Goal: Information Seeking & Learning: Learn about a topic

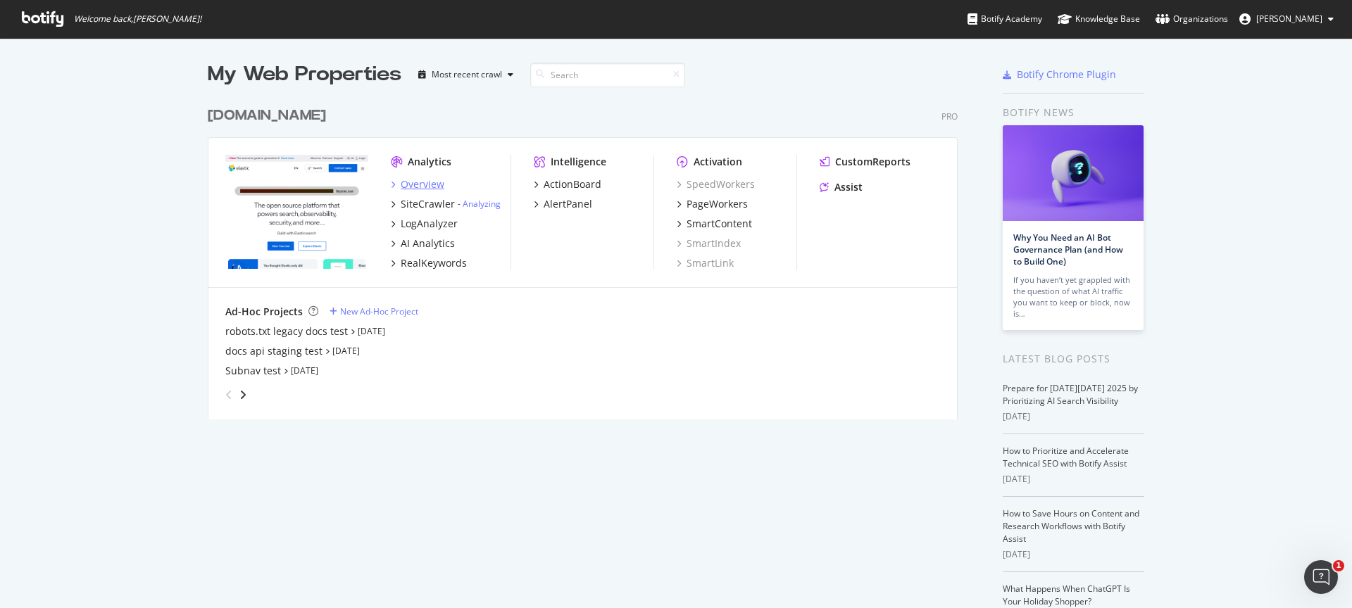
click at [432, 185] on div "Overview" at bounding box center [423, 184] width 44 height 14
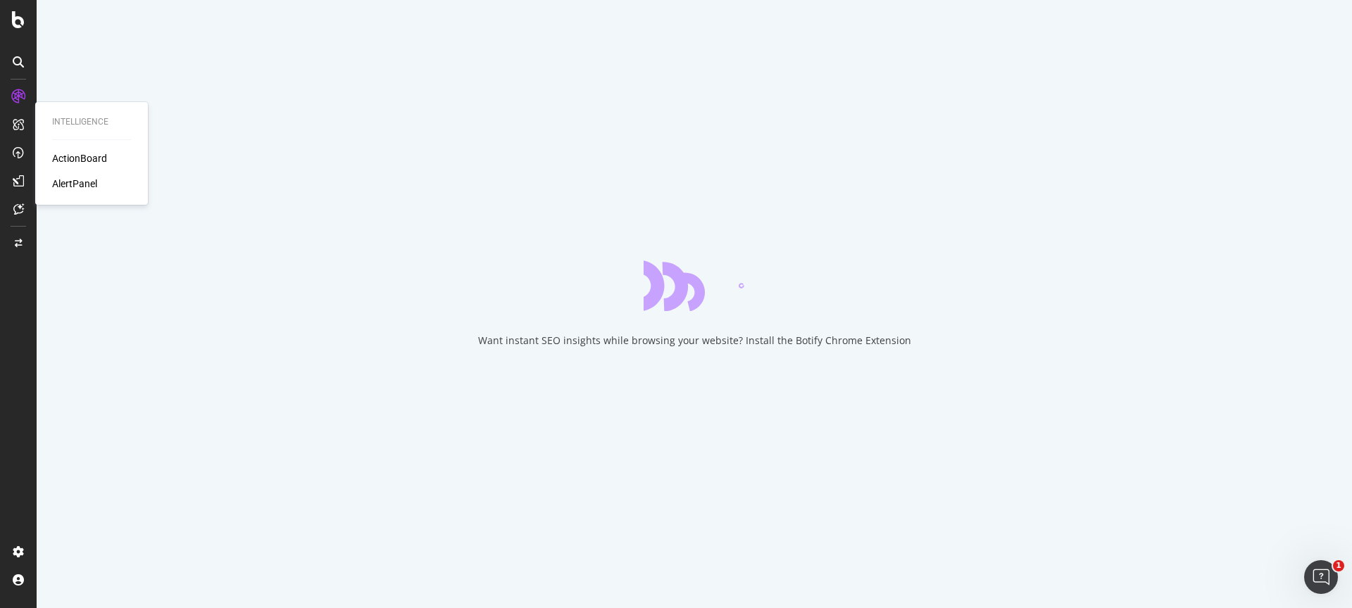
click at [77, 158] on div "ActionBoard" at bounding box center [79, 158] width 55 height 14
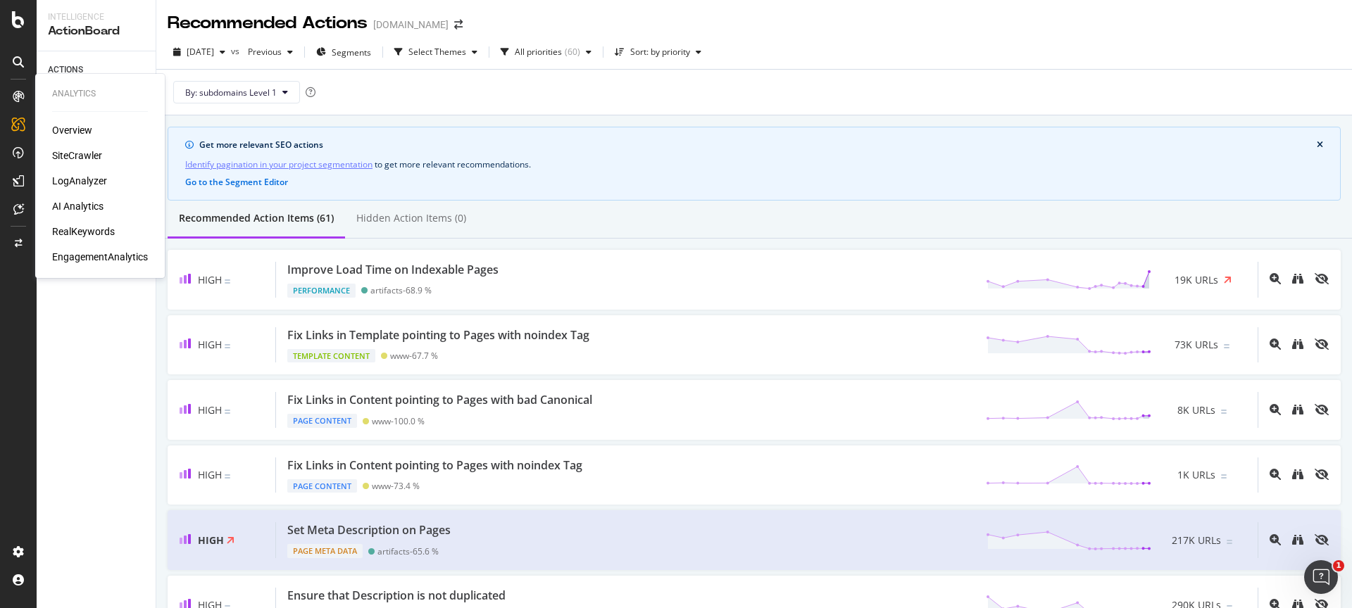
click at [86, 156] on div "SiteCrawler" at bounding box center [77, 156] width 50 height 14
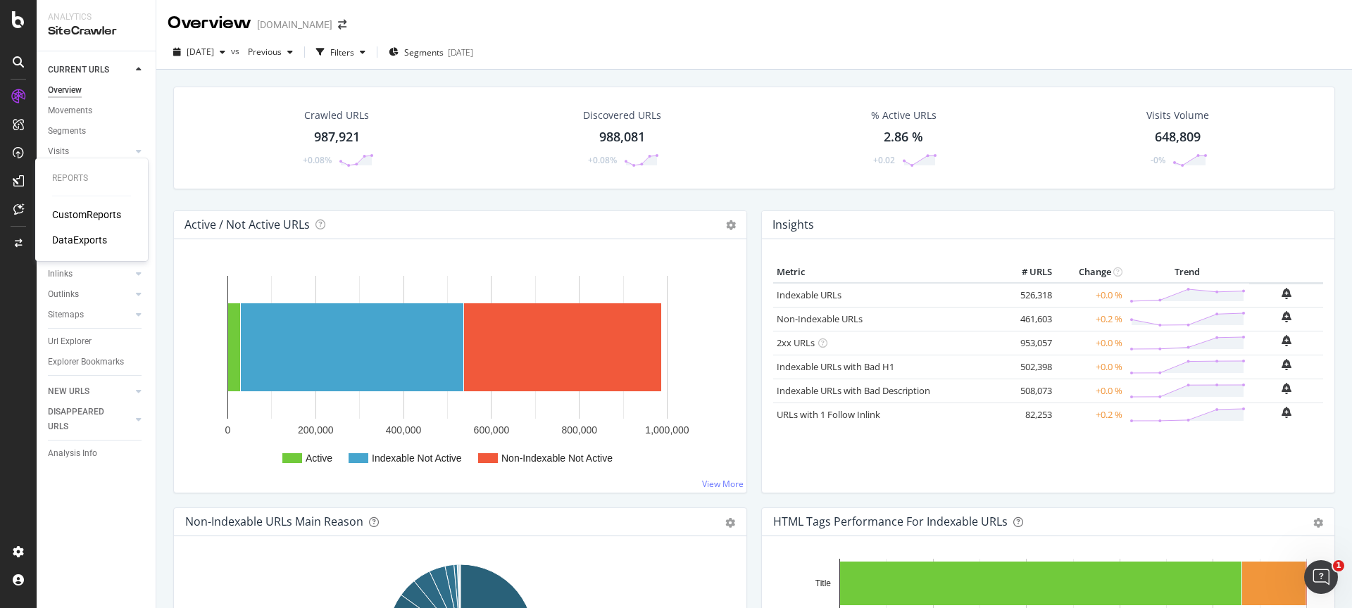
click at [82, 213] on div "CustomReports" at bounding box center [86, 215] width 69 height 14
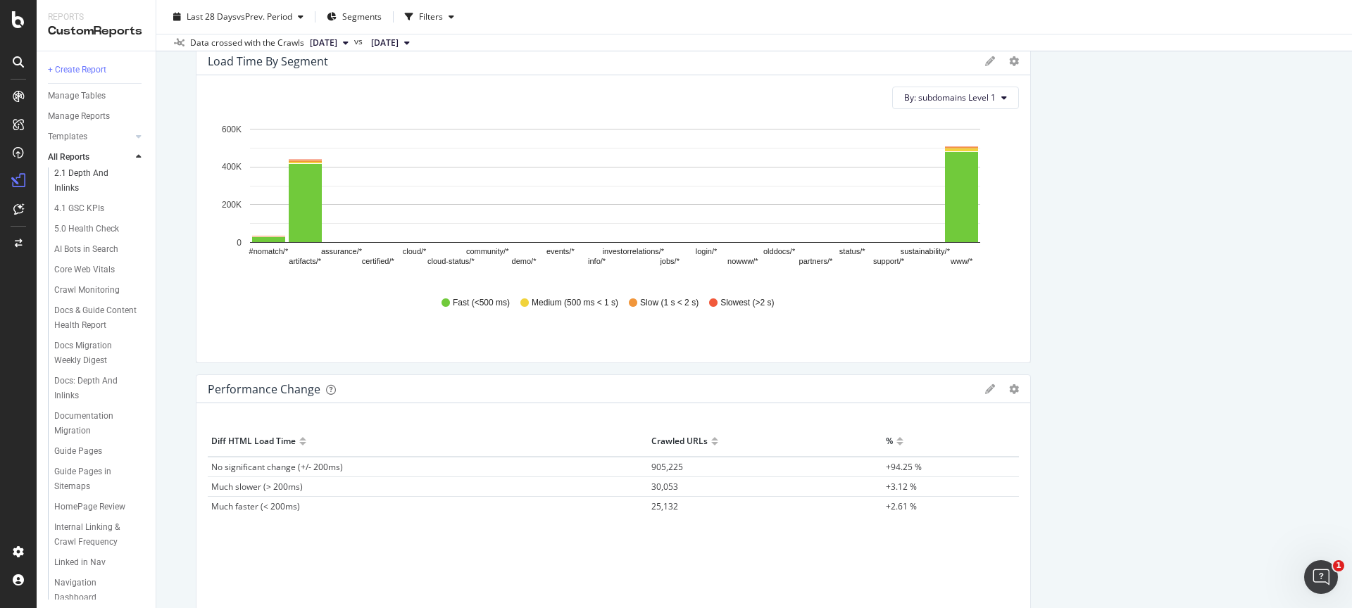
scroll to position [181, 0]
click at [101, 245] on div "AI Bots in Search" at bounding box center [86, 249] width 64 height 15
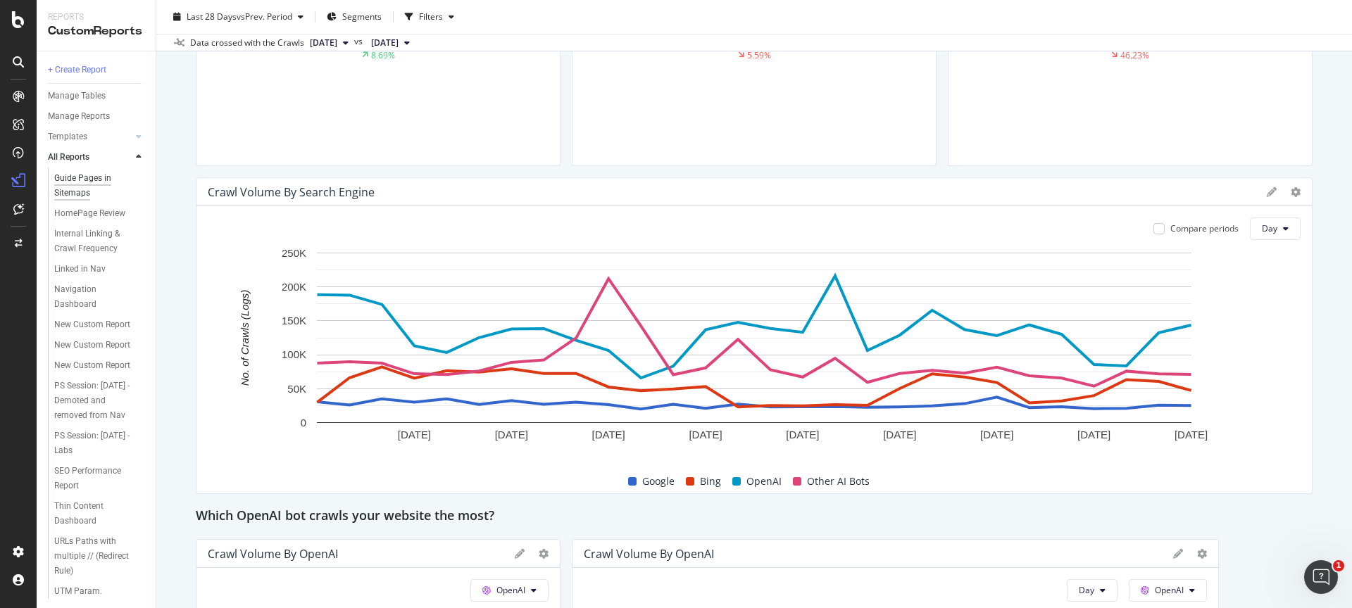
scroll to position [476, 0]
click at [89, 535] on div "URLs Paths with multiple // (Redirect Rule)" at bounding box center [96, 554] width 84 height 44
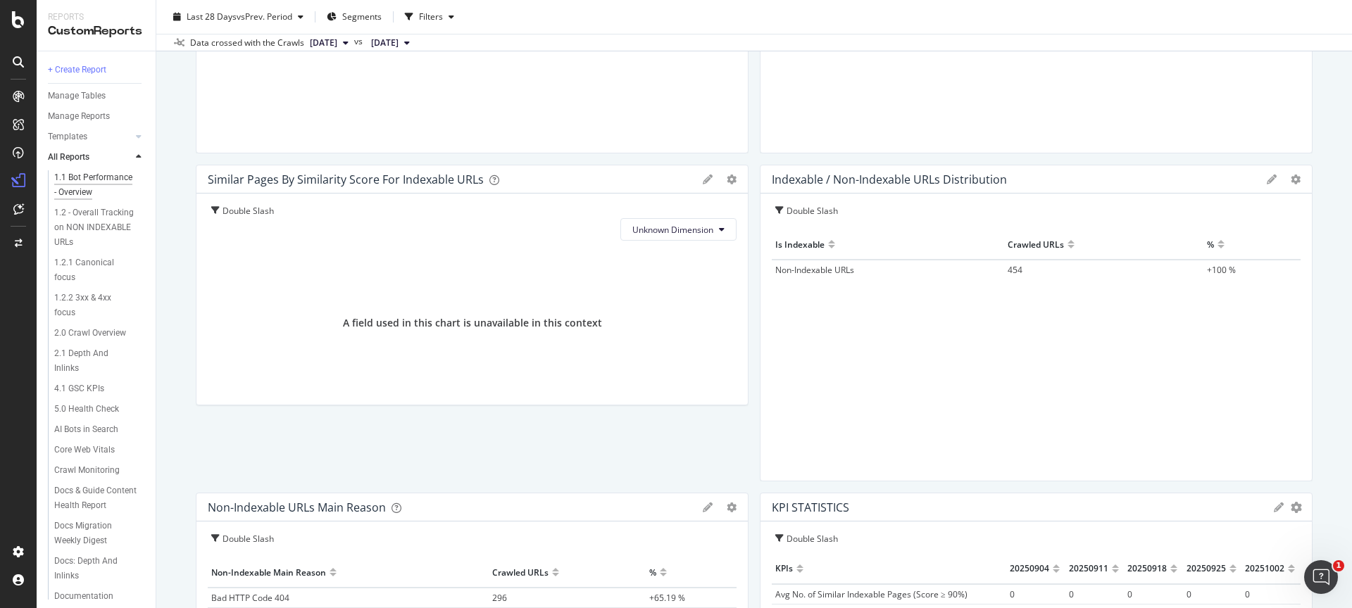
click at [108, 177] on div "1.1 Bot Performance - Overview" at bounding box center [95, 185] width 82 height 30
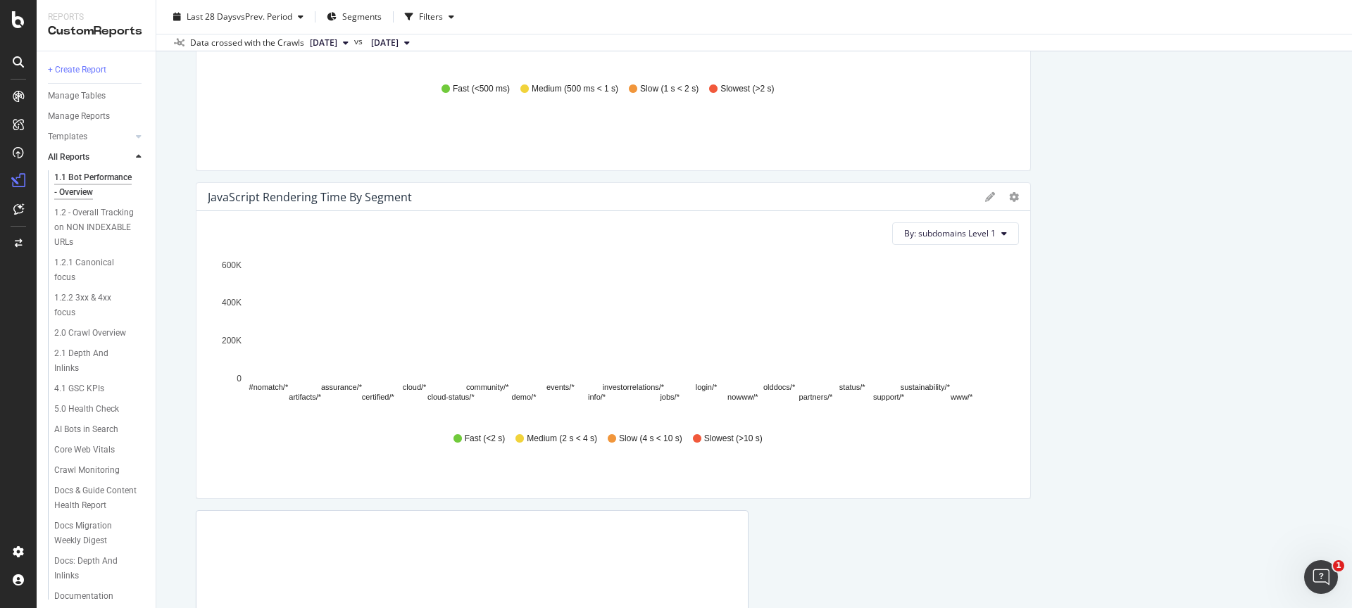
scroll to position [2545, 0]
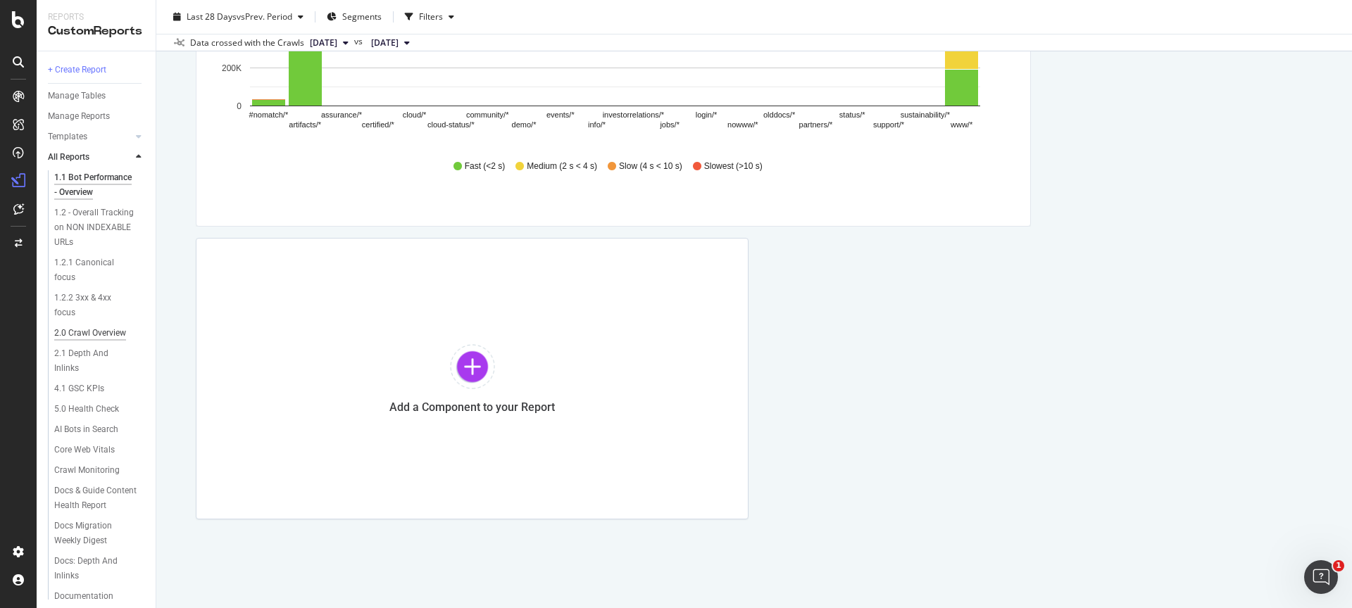
click at [111, 330] on div "2.0 Crawl Overview" at bounding box center [90, 333] width 72 height 15
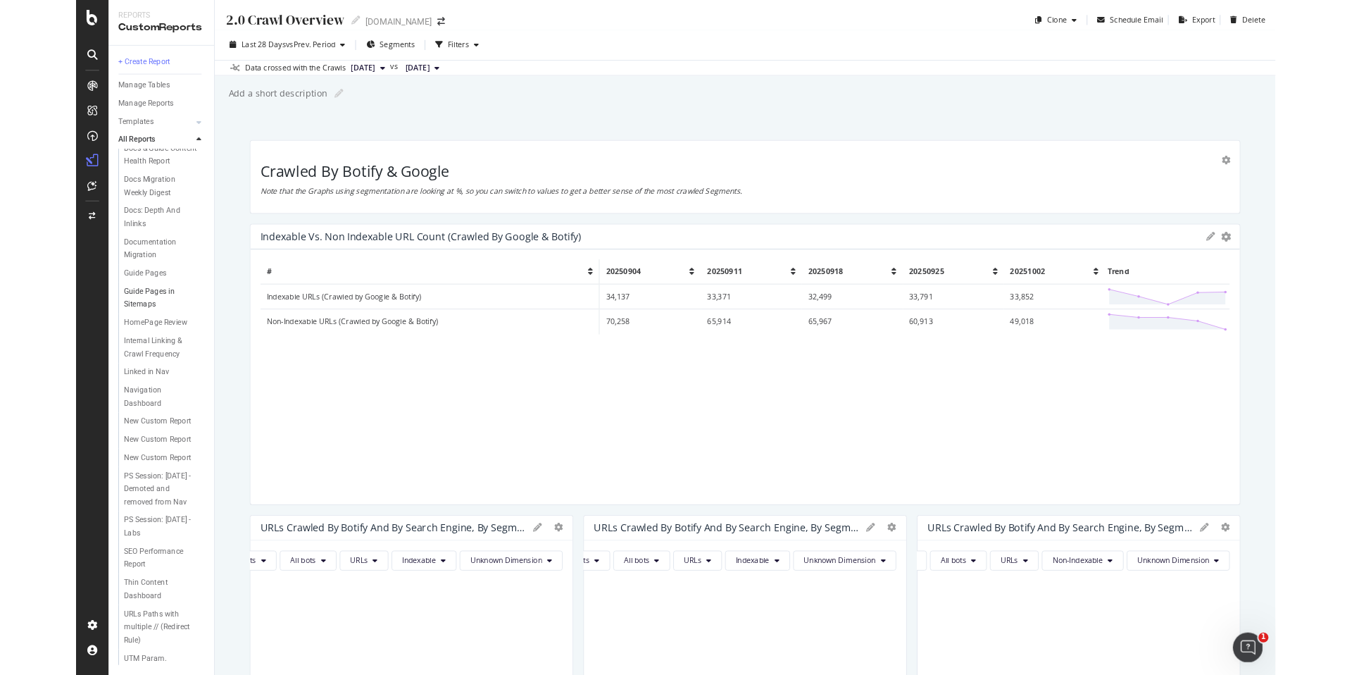
scroll to position [410, 0]
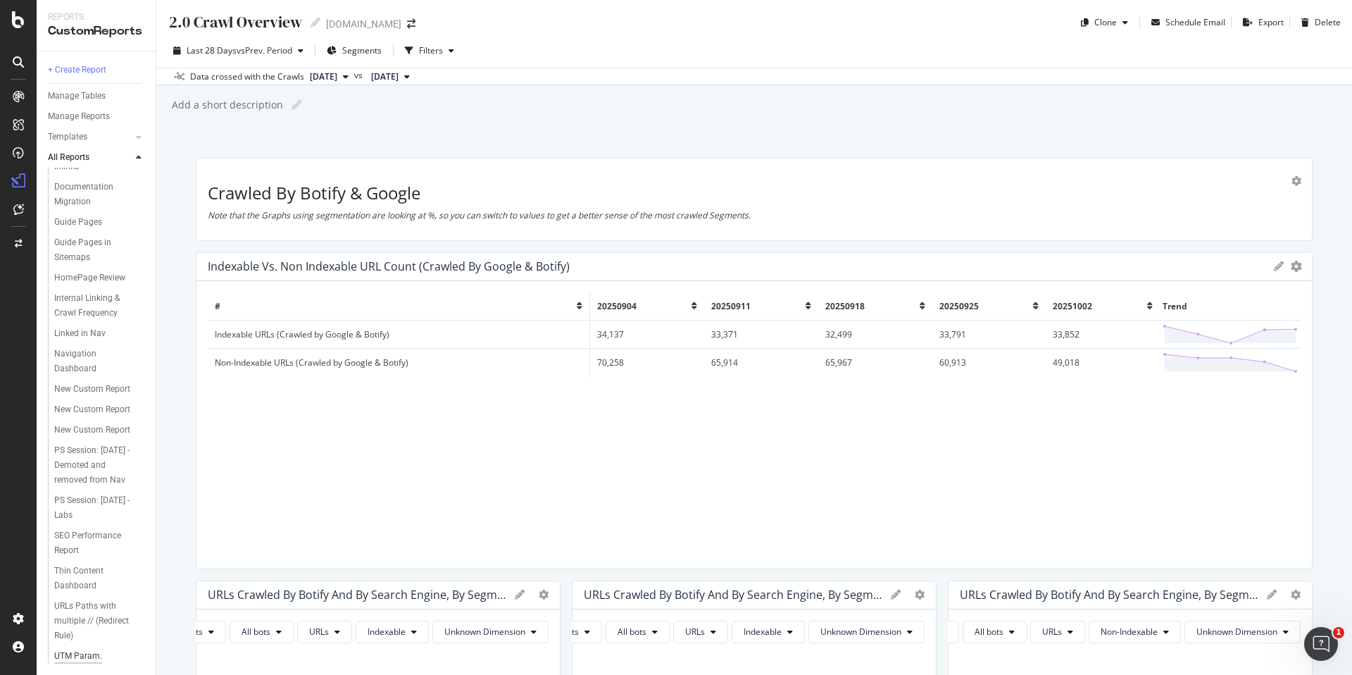
click at [91, 608] on div "UTM Param." at bounding box center [78, 656] width 48 height 15
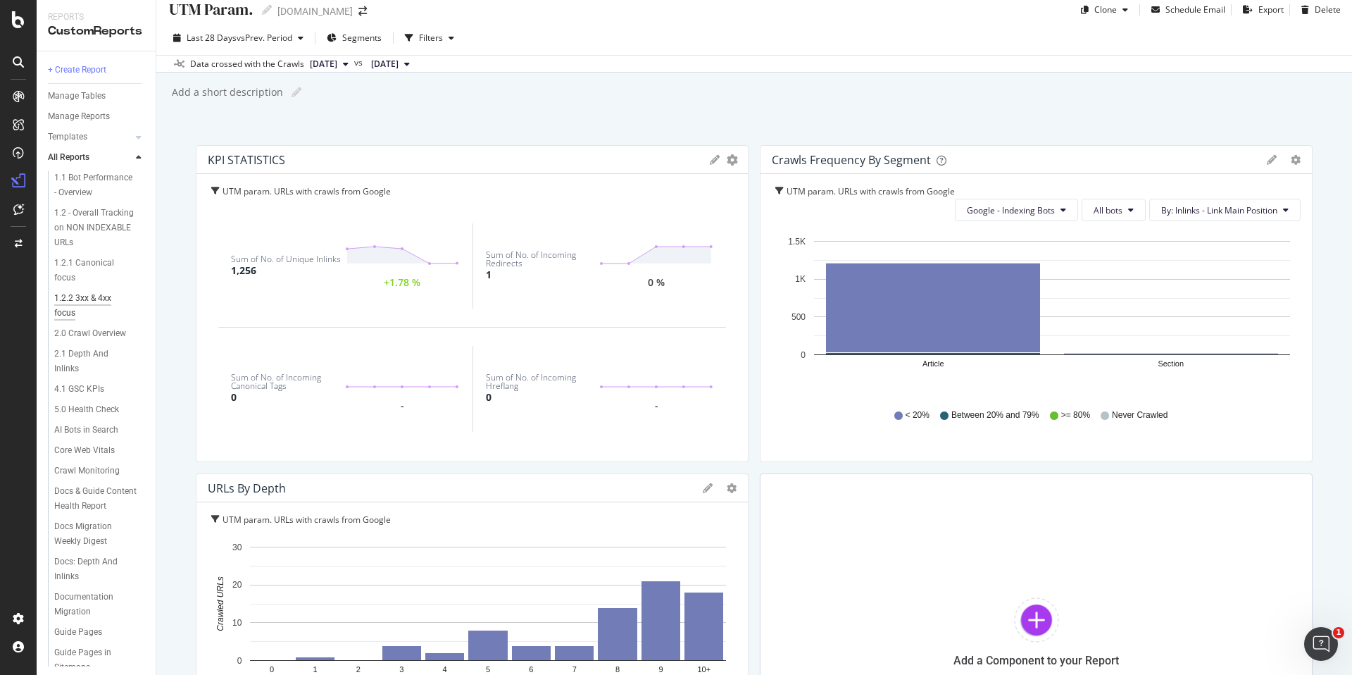
click at [96, 297] on div "1.2.2 3xx & 4xx focus" at bounding box center [93, 306] width 78 height 30
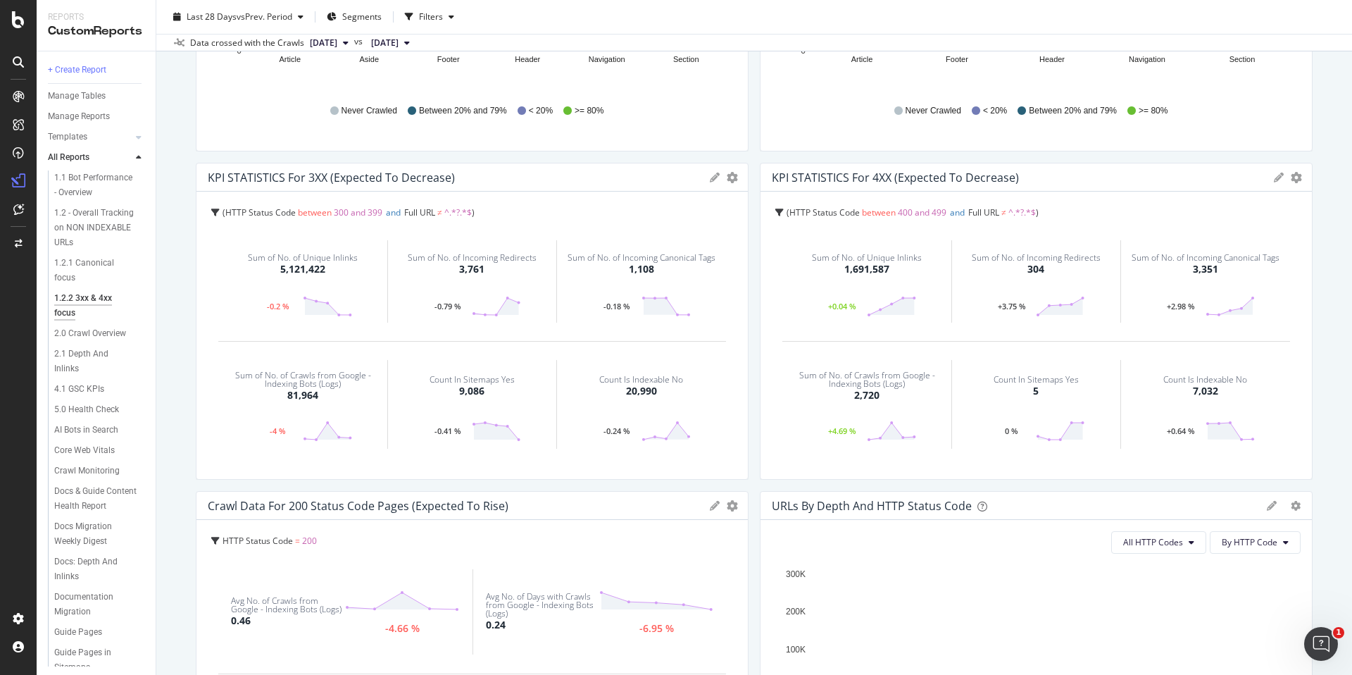
scroll to position [326, 0]
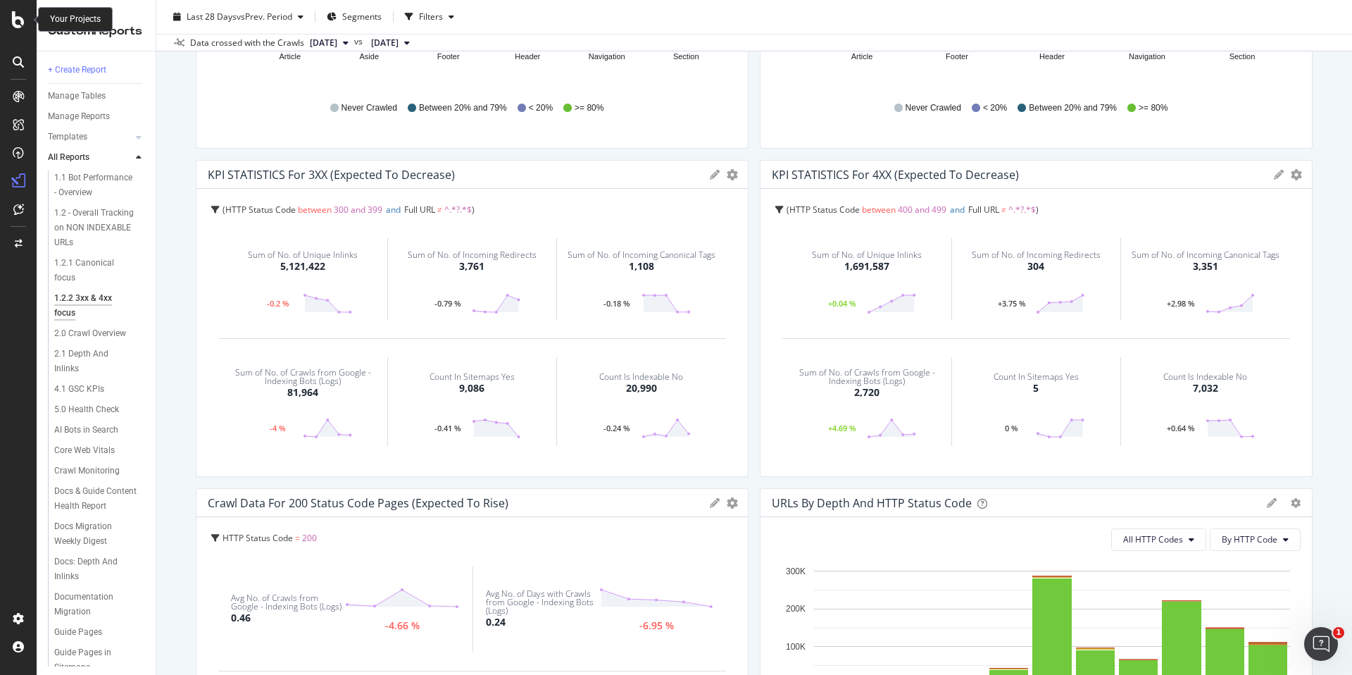
click at [18, 20] on icon at bounding box center [18, 19] width 13 height 17
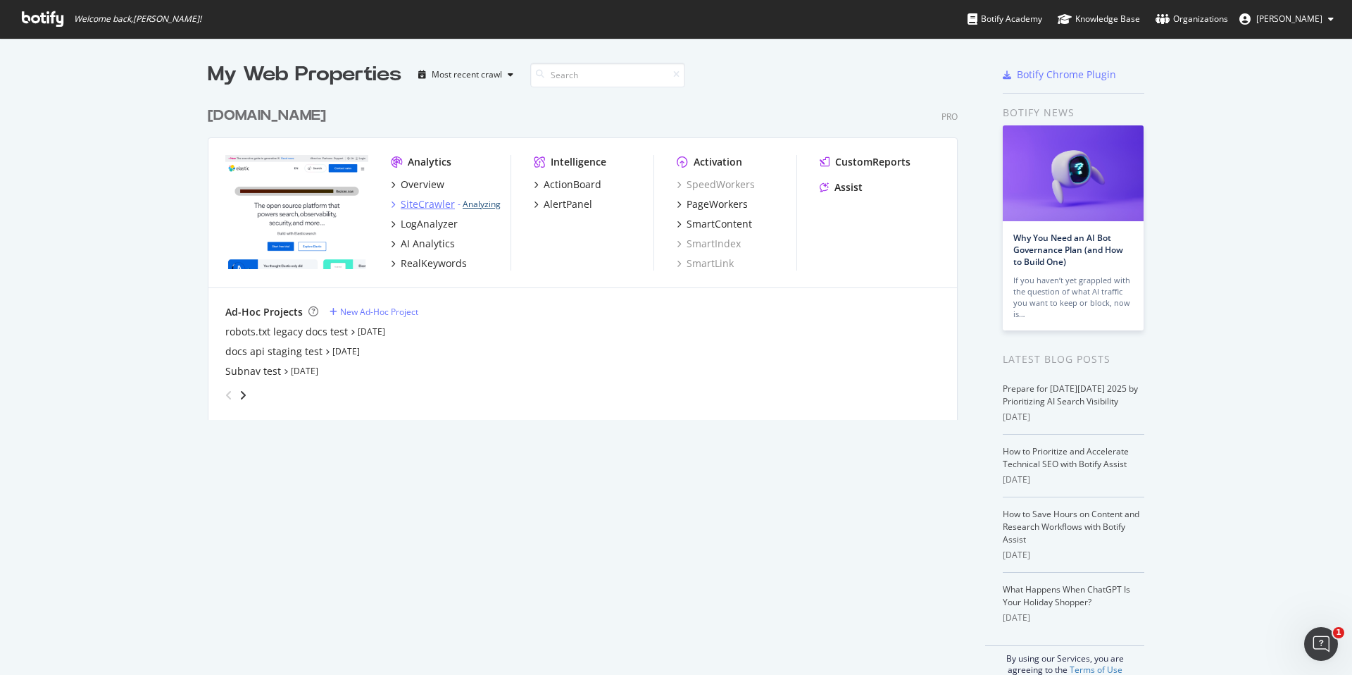
click at [494, 202] on link "Analyzing" at bounding box center [482, 204] width 38 height 12
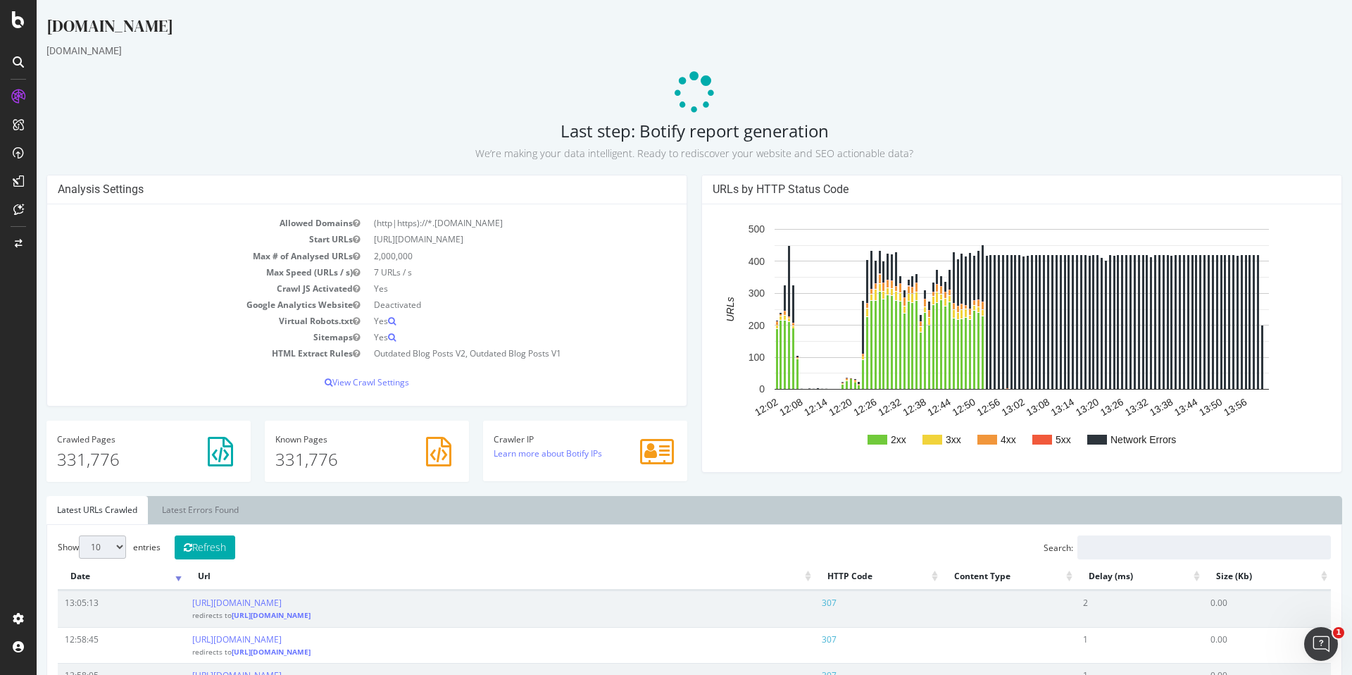
scroll to position [3, 0]
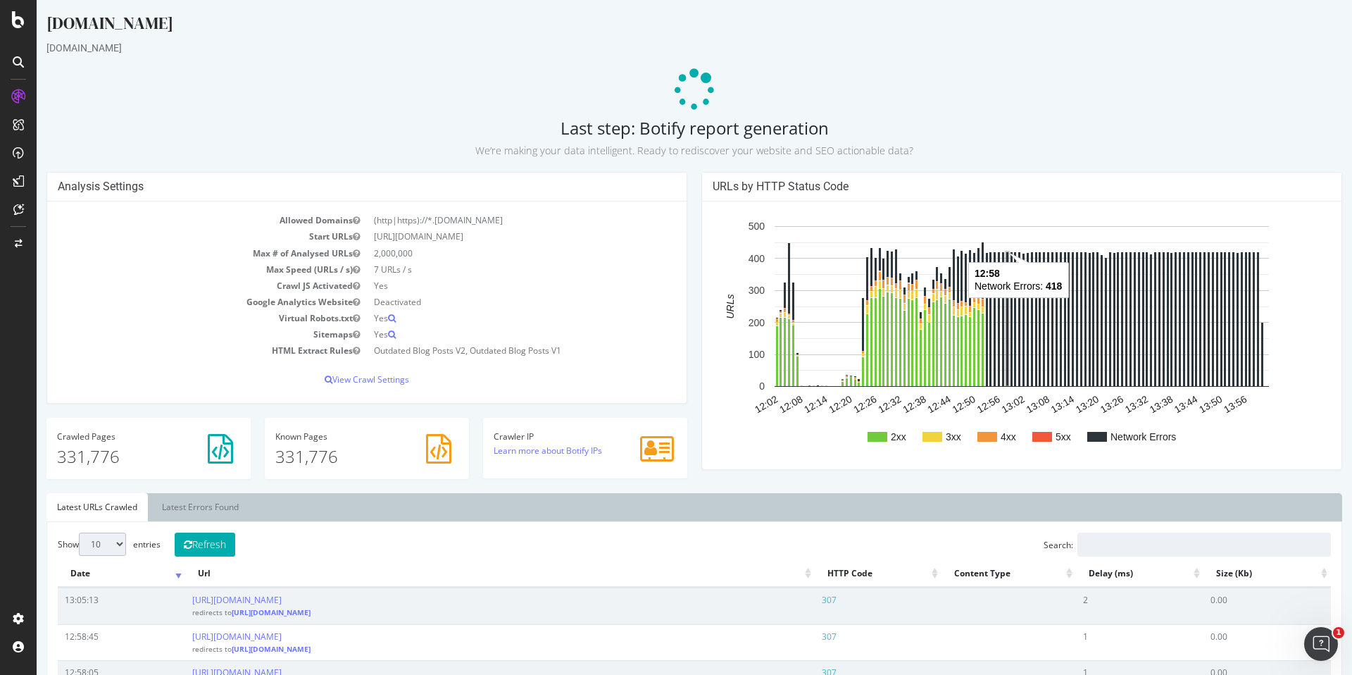
click at [1006, 311] on rect "A chart." at bounding box center [1007, 318] width 2 height 133
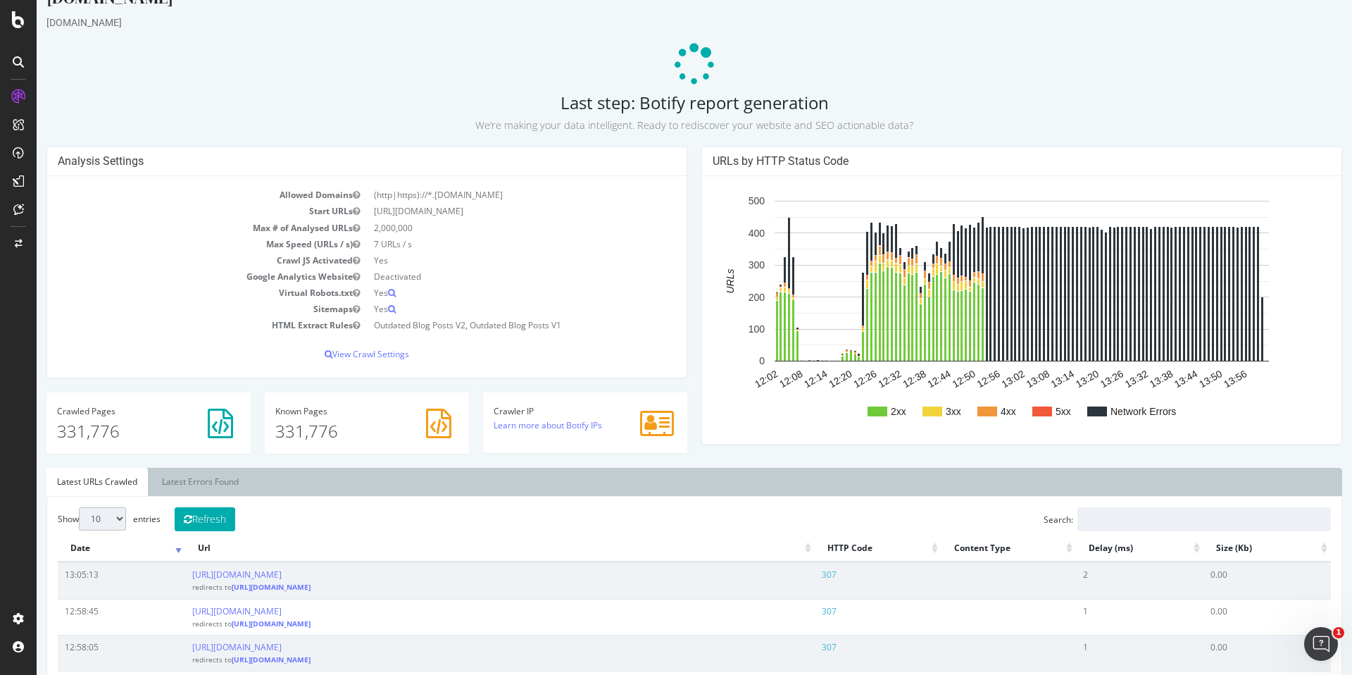
scroll to position [0, 0]
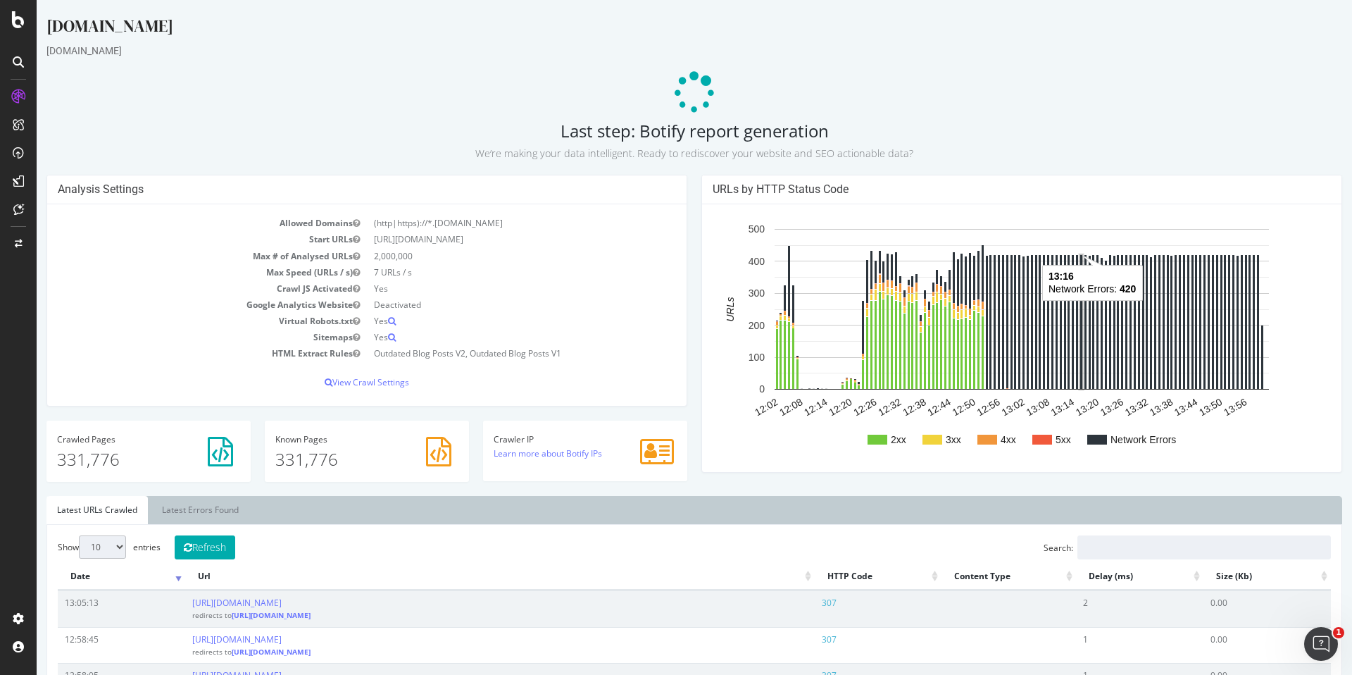
click at [1082, 365] on rect "A chart." at bounding box center [1081, 322] width 2 height 134
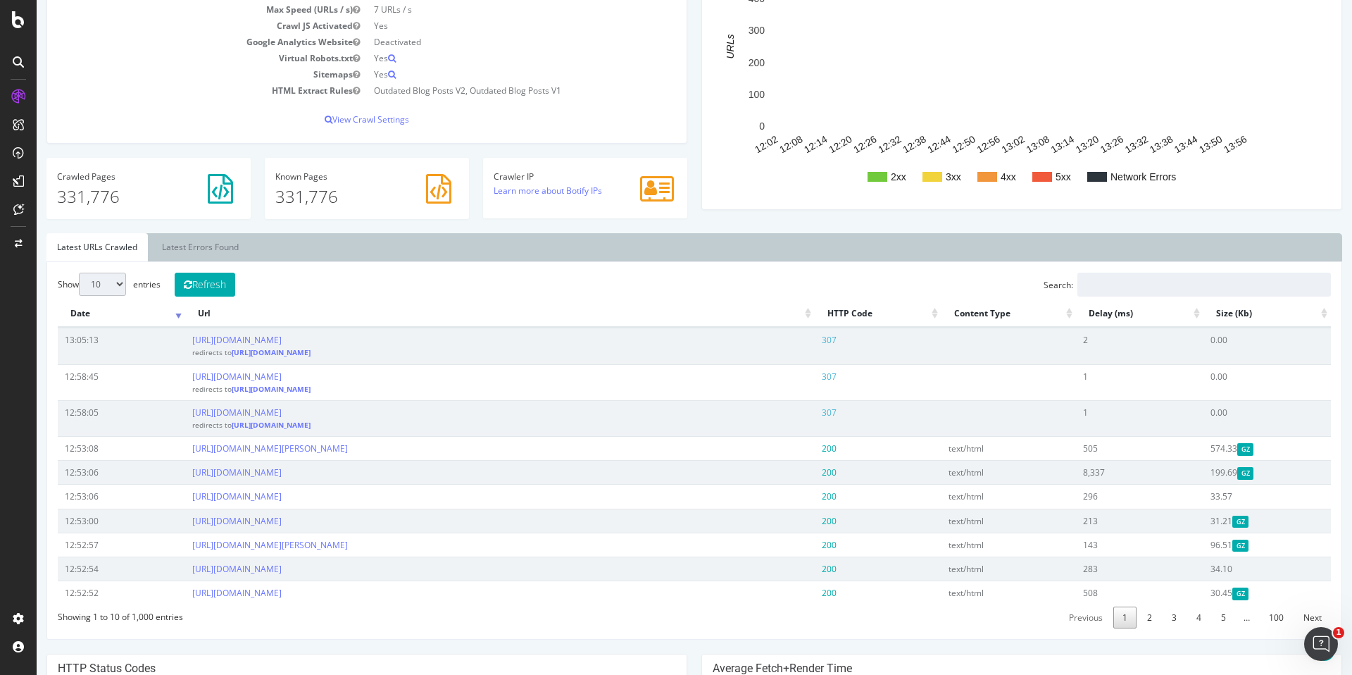
scroll to position [270, 0]
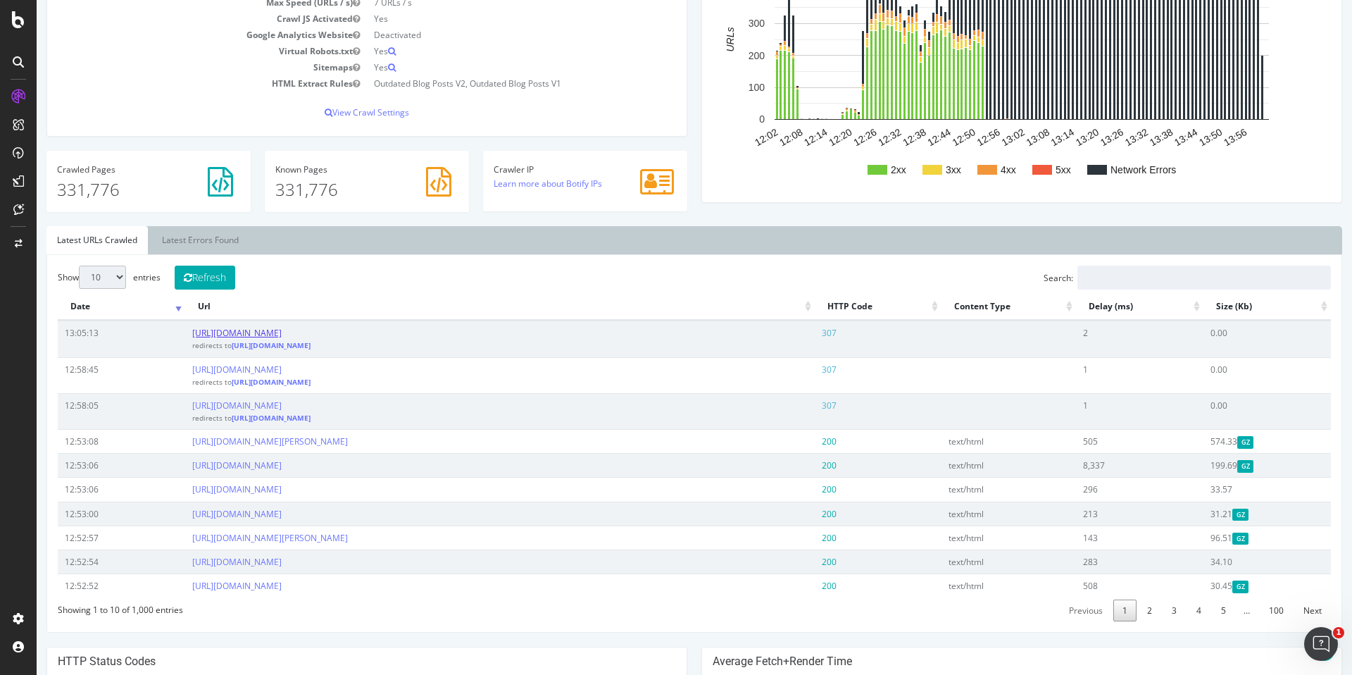
click at [282, 331] on link "http://www.elastic.co/kr/security/siem" at bounding box center [236, 333] width 89 height 12
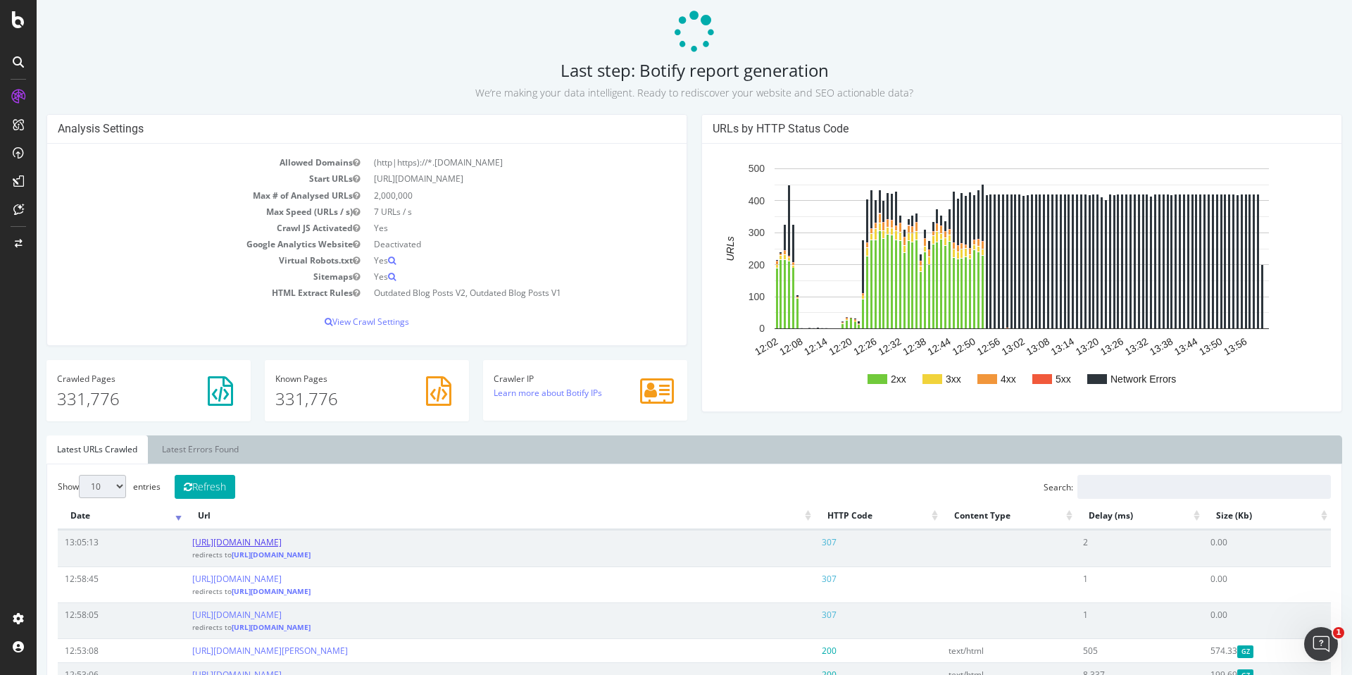
scroll to position [0, 0]
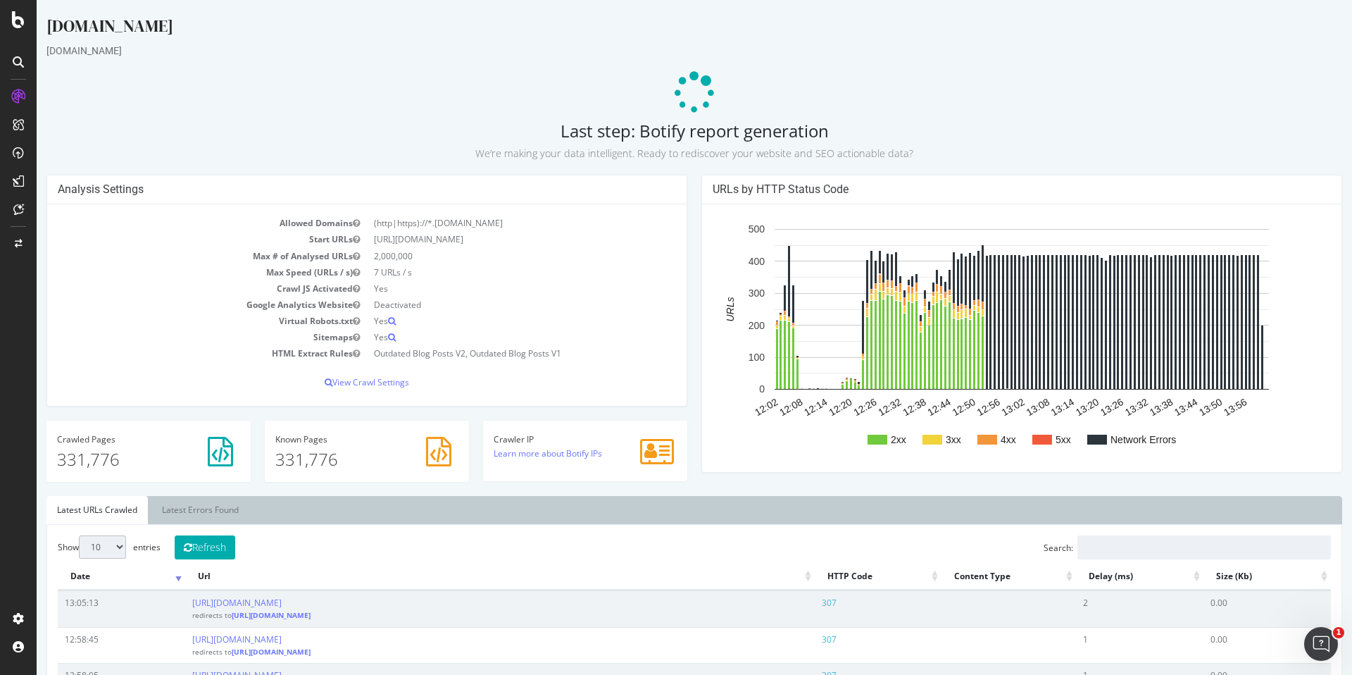
click at [395, 269] on td "7 URLs / s" at bounding box center [521, 272] width 309 height 16
click at [359, 385] on p "View Crawl Settings" at bounding box center [367, 382] width 618 height 12
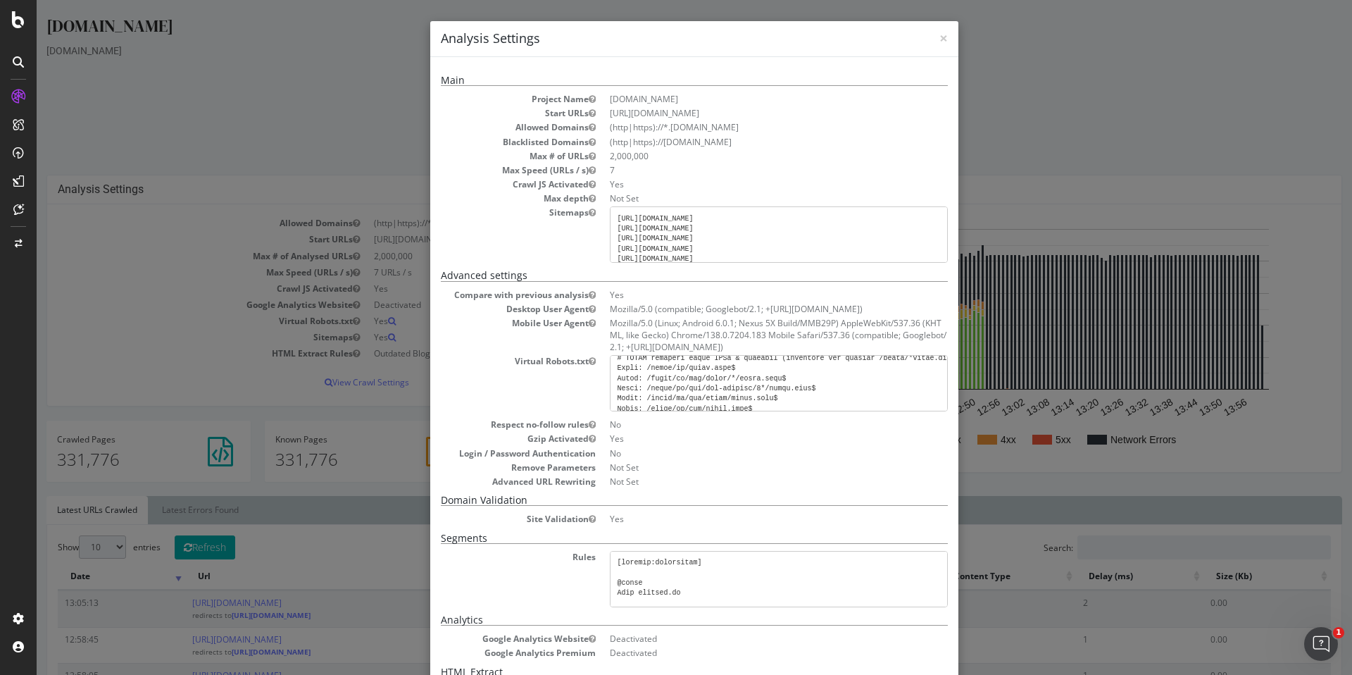
scroll to position [251, 0]
click at [713, 375] on pre at bounding box center [779, 383] width 338 height 56
click at [724, 381] on pre at bounding box center [779, 383] width 338 height 56
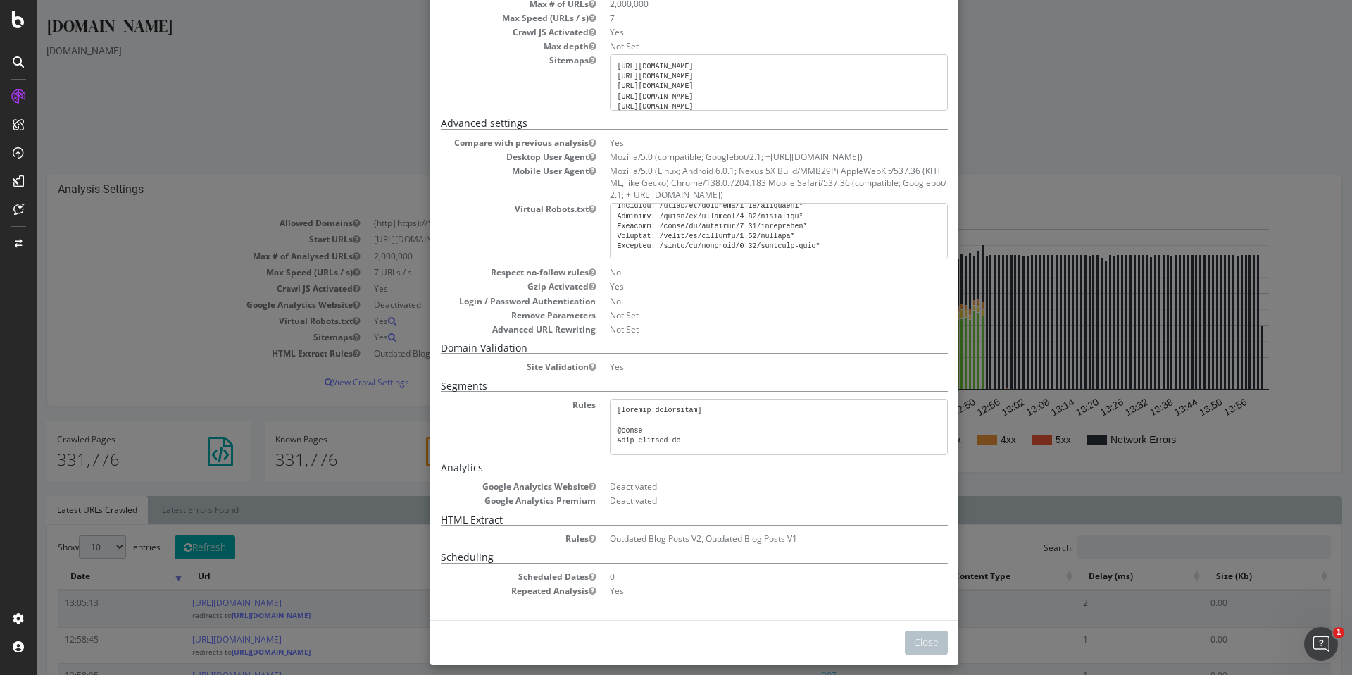
scroll to position [163, 0]
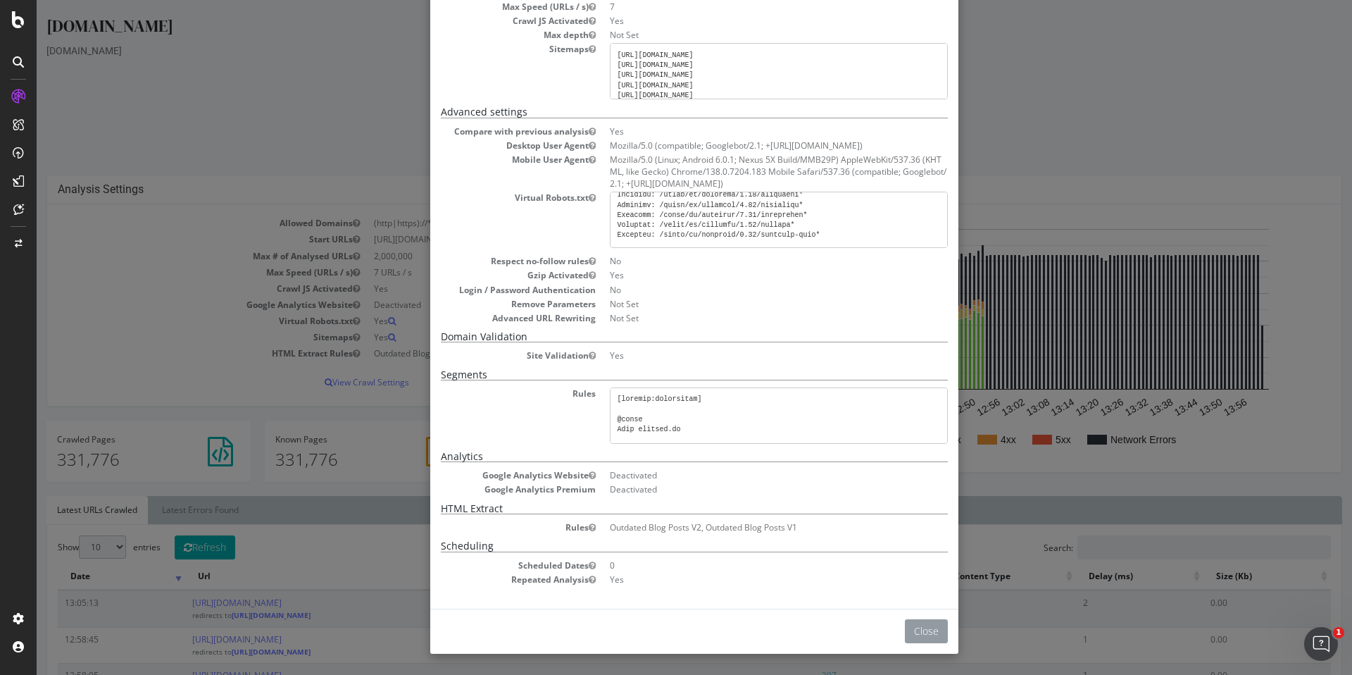
click at [936, 608] on button "Close" at bounding box center [926, 631] width 43 height 24
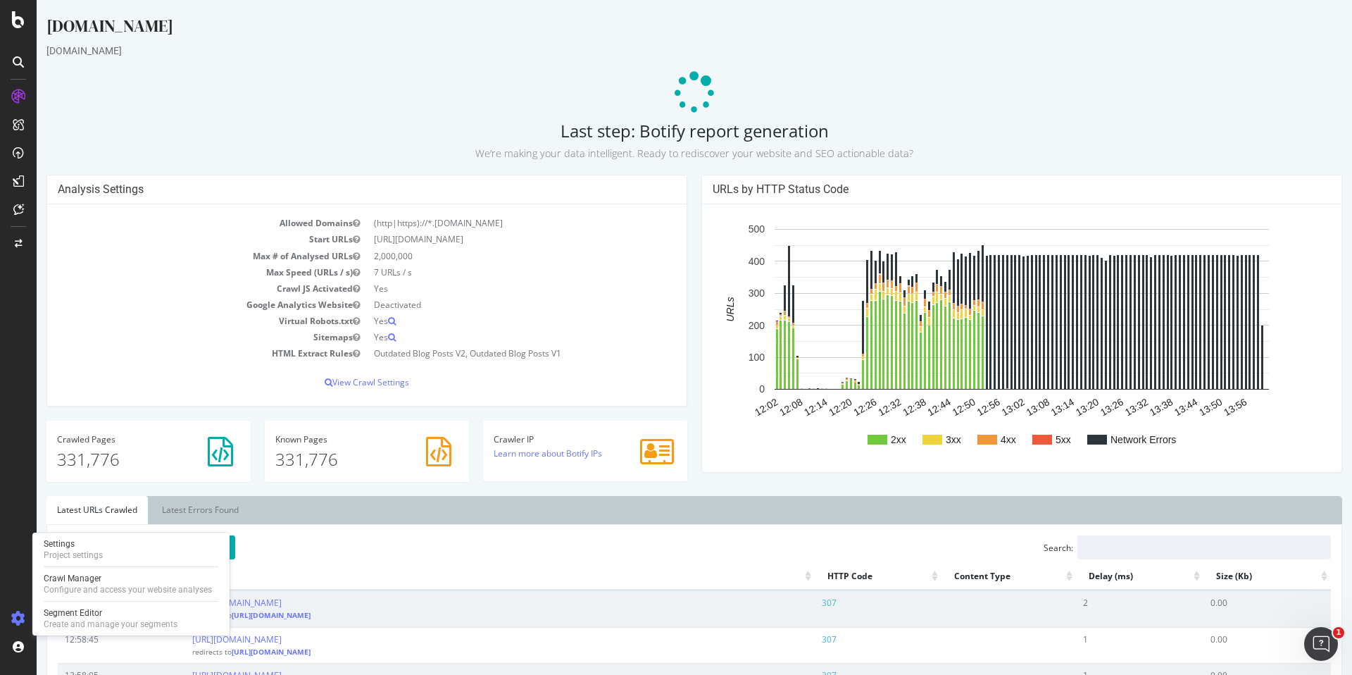
click at [20, 608] on icon at bounding box center [18, 618] width 14 height 14
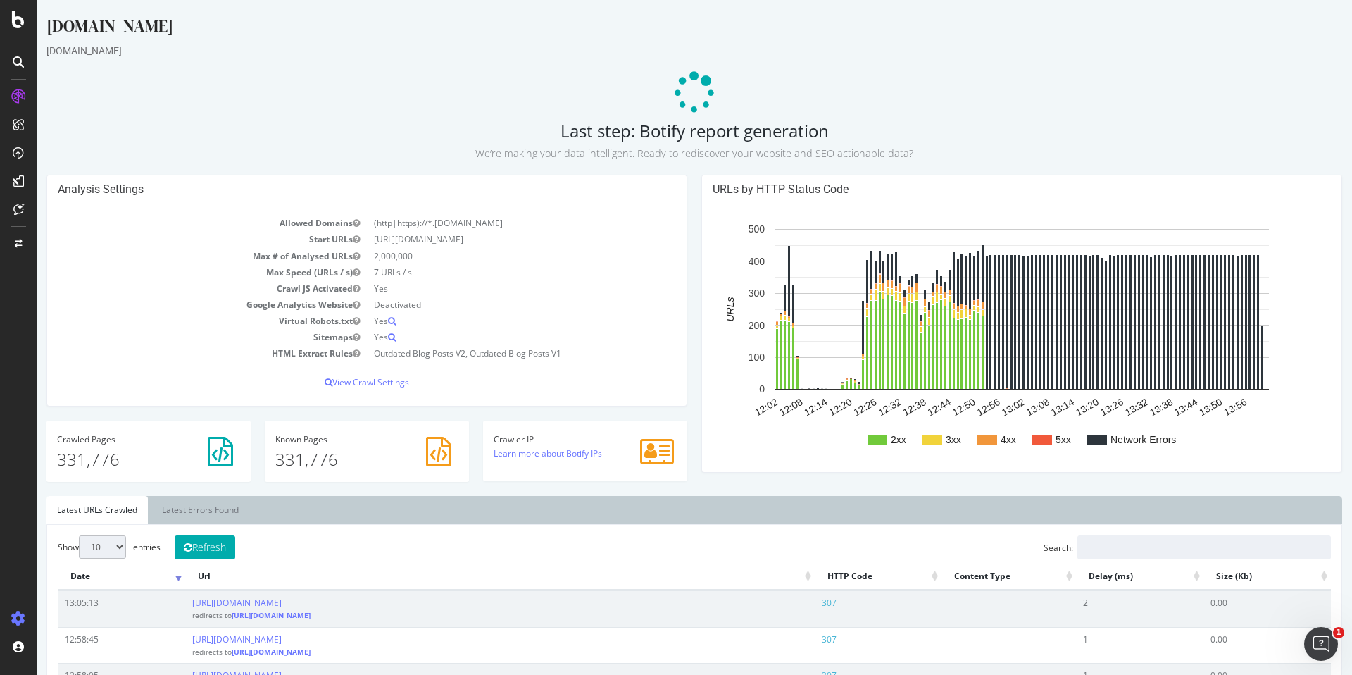
click at [20, 608] on icon at bounding box center [18, 618] width 14 height 14
click at [197, 306] on td "Google Analytics Website" at bounding box center [212, 304] width 309 height 16
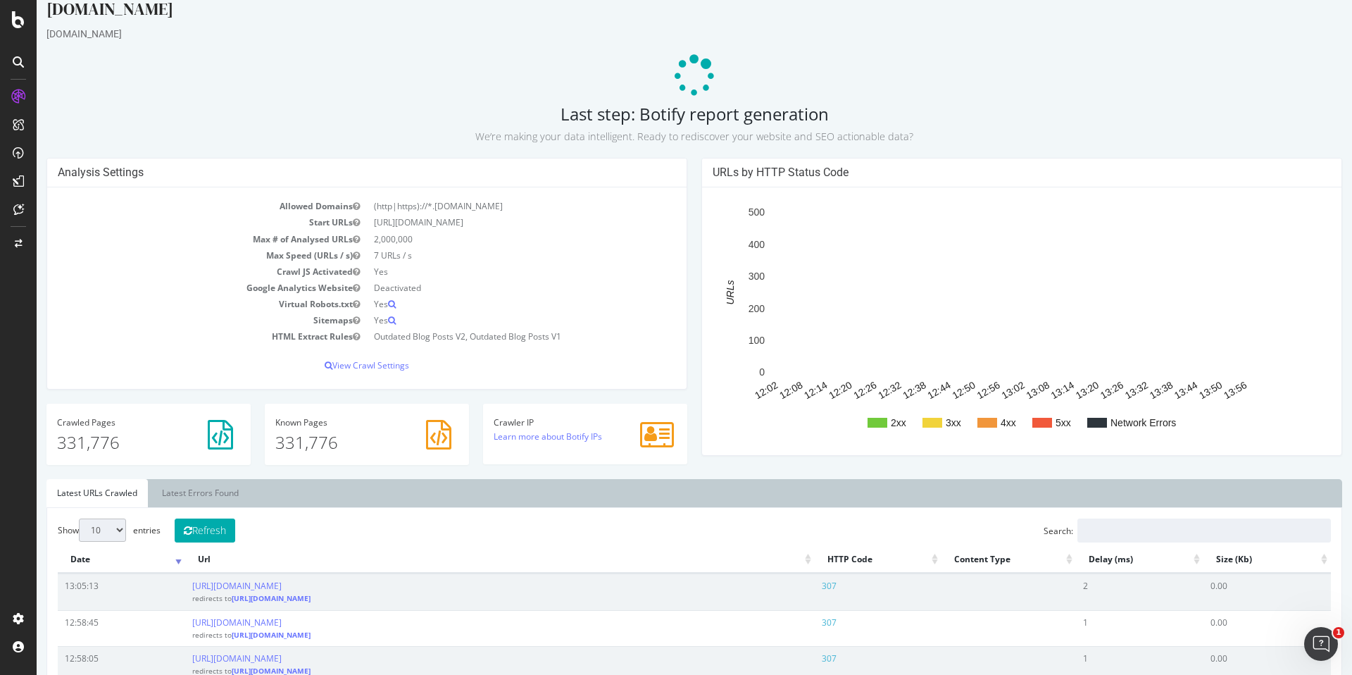
scroll to position [0, 0]
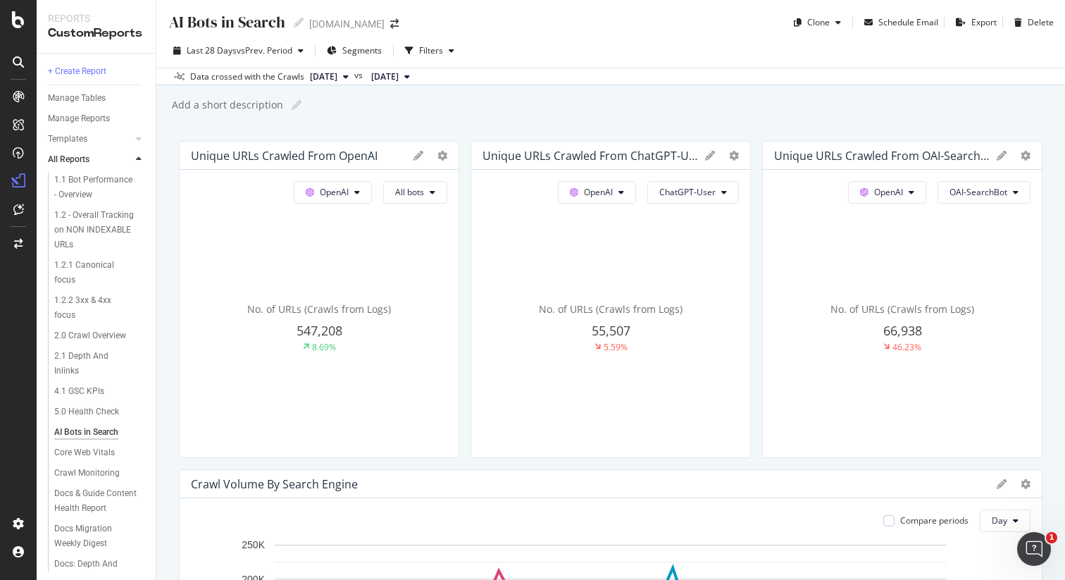
click at [337, 77] on span "[DATE]" at bounding box center [323, 76] width 27 height 13
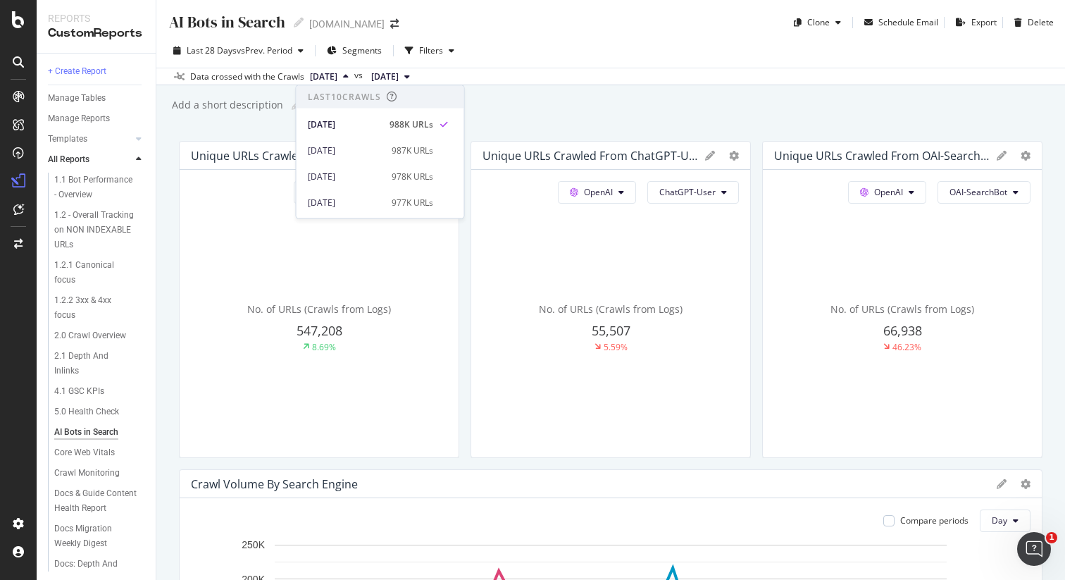
click at [629, 99] on div "Add a short description Add a short description" at bounding box center [617, 104] width 894 height 21
